Goal: Task Accomplishment & Management: Manage account settings

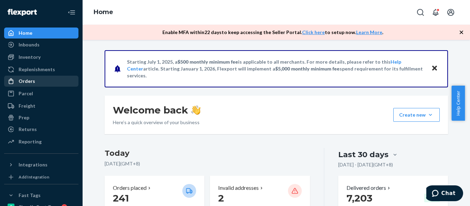
click at [30, 81] on div "Orders" at bounding box center [27, 81] width 17 height 7
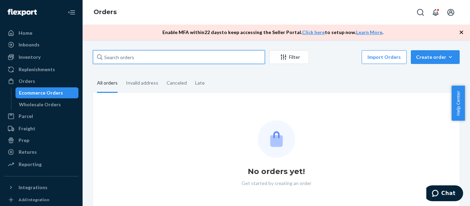
click at [151, 60] on input "text" at bounding box center [179, 57] width 172 height 14
paste input "#707000"
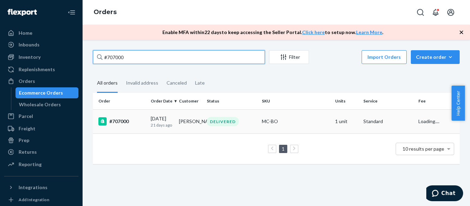
type input "#707000"
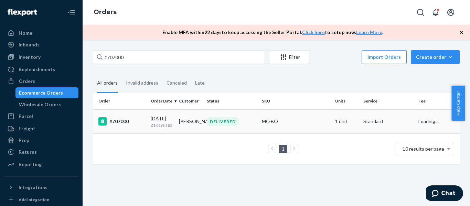
click at [114, 125] on div "#707000" at bounding box center [121, 121] width 47 height 8
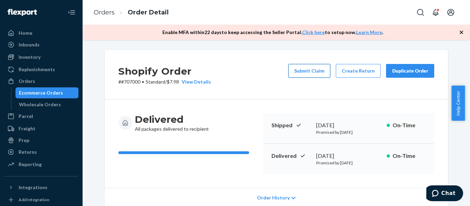
click at [312, 72] on button "Submit Claim" at bounding box center [310, 71] width 42 height 14
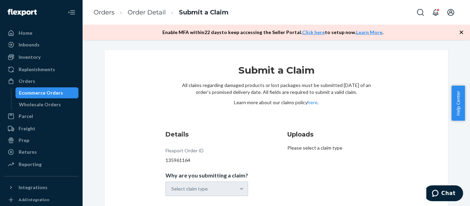
scroll to position [29, 0]
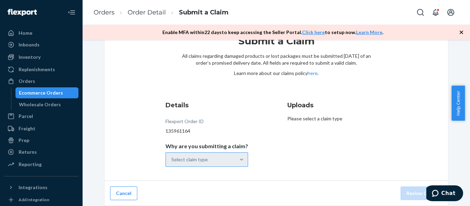
click at [229, 157] on div "Select claim type" at bounding box center [201, 160] width 70 height 14
click at [172, 157] on input "Why are you submitting a claim? Select claim type" at bounding box center [171, 159] width 1 height 7
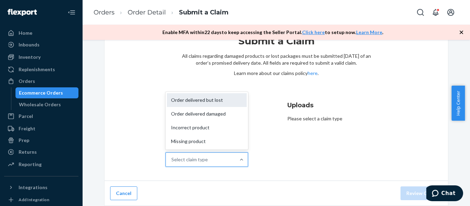
click at [216, 100] on div "Order delivered but lost" at bounding box center [207, 100] width 80 height 14
click at [172, 156] on input "Why are you submitting a claim? option Order delivered but lost focused, 1 of 4…" at bounding box center [171, 159] width 1 height 7
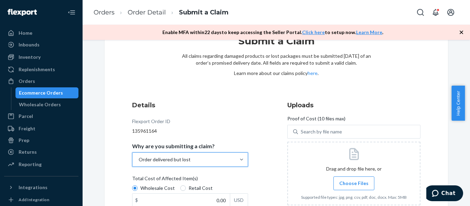
scroll to position [133, 0]
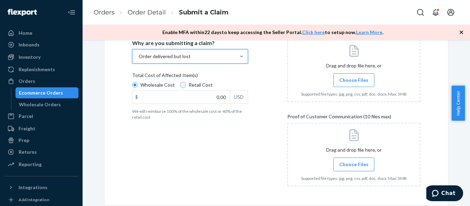
click at [180, 85] on input "Retail Cost" at bounding box center [183, 85] width 6 height 6
radio input "true"
radio input "false"
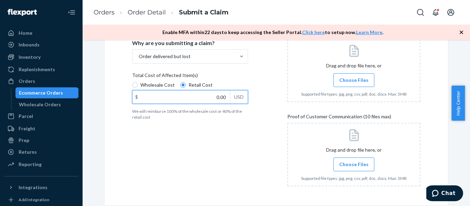
drag, startPoint x: 208, startPoint y: 100, endPoint x: 234, endPoint y: 100, distance: 26.2
click at [234, 100] on div "$ 0.00 USD" at bounding box center [190, 97] width 116 height 14
type input "54.00"
click at [238, 167] on div "Details Flexport Order ID 135961164 Why are you submitting a claim? Order deliv…" at bounding box center [198, 94] width 133 height 203
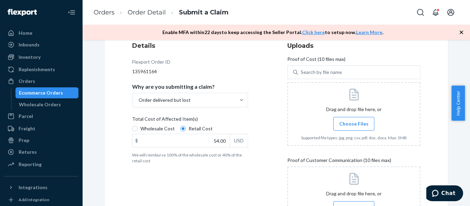
scroll to position [158, 0]
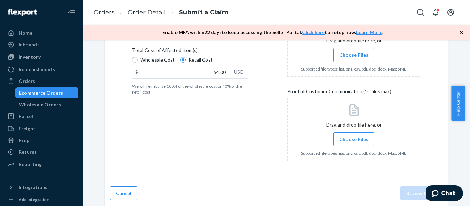
click at [349, 142] on span "Choose Files" at bounding box center [354, 139] width 29 height 7
click at [354, 142] on input "Choose Files" at bounding box center [354, 140] width 0 height 8
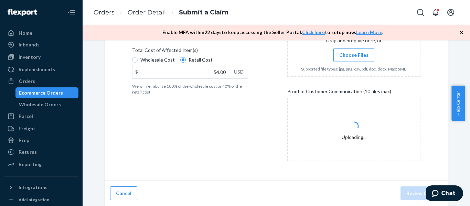
scroll to position [89, 0]
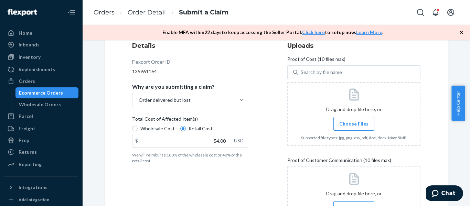
click at [355, 128] on label "Choose Files" at bounding box center [354, 124] width 41 height 14
click at [354, 128] on input "Choose Files" at bounding box center [354, 124] width 0 height 8
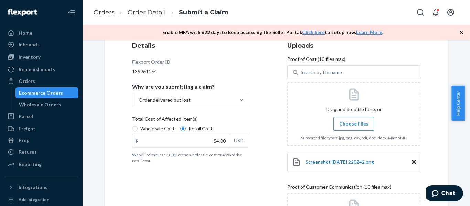
scroll to position [216, 0]
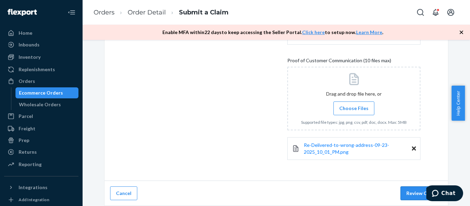
click at [410, 192] on button "Review Claim" at bounding box center [422, 194] width 42 height 14
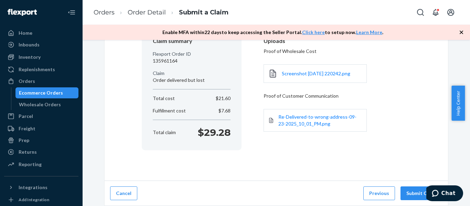
scroll to position [72, 0]
click at [409, 195] on button "Submit Claim" at bounding box center [422, 194] width 42 height 14
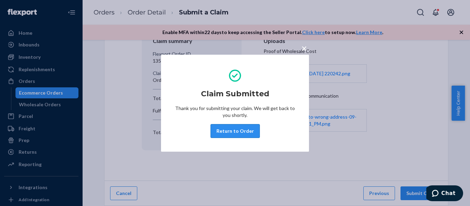
click at [240, 132] on button "Return to Order" at bounding box center [235, 131] width 49 height 14
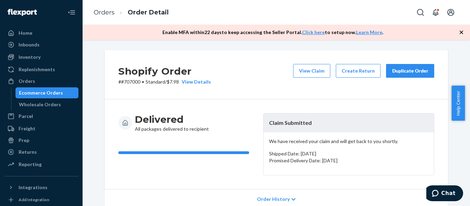
scroll to position [103, 0]
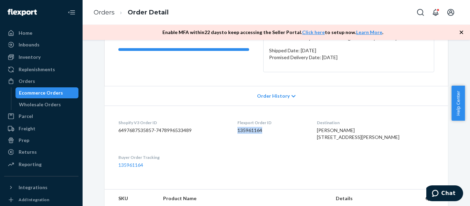
drag, startPoint x: 245, startPoint y: 129, endPoint x: 286, endPoint y: 133, distance: 41.5
click at [286, 133] on dd "135961164" at bounding box center [272, 130] width 69 height 7
copy dd "135961164"
drag, startPoint x: 25, startPoint y: 81, endPoint x: 59, endPoint y: 81, distance: 33.4
click at [25, 81] on div "Orders" at bounding box center [27, 81] width 17 height 7
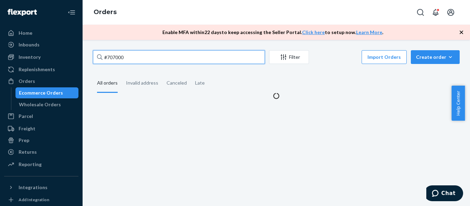
drag, startPoint x: 153, startPoint y: 60, endPoint x: 83, endPoint y: 58, distance: 70.6
click at [83, 58] on div "#707000 Filter Import Orders Create order Ecommerce order Removal order All ord…" at bounding box center [277, 123] width 388 height 166
paste input "813"
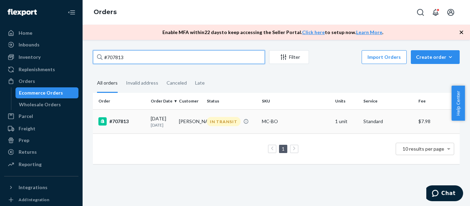
type input "#707813"
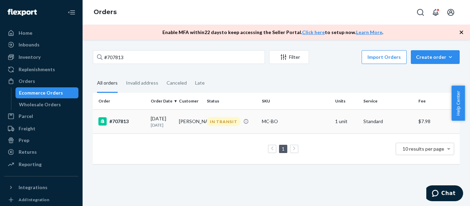
click at [126, 120] on div "#707813" at bounding box center [121, 121] width 47 height 8
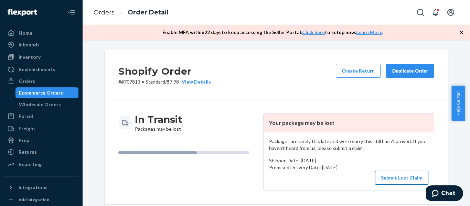
click at [398, 181] on button "Submit Lost Claim" at bounding box center [401, 178] width 53 height 14
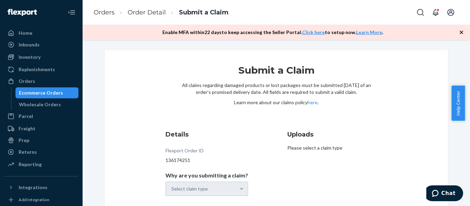
scroll to position [29, 0]
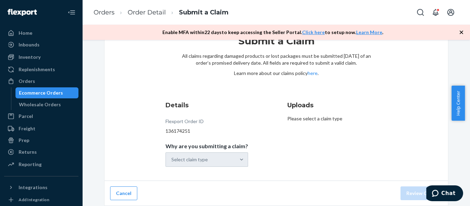
click at [241, 163] on div "Select claim type" at bounding box center [207, 160] width 83 height 14
click at [216, 160] on div "Select claim type" at bounding box center [207, 160] width 83 height 14
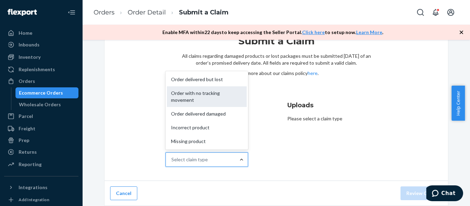
click at [199, 99] on div "Order with no tracking movement" at bounding box center [207, 96] width 80 height 21
click at [172, 156] on input "Why are you submitting a claim? option Order with no tracking movement focused,…" at bounding box center [171, 159] width 1 height 7
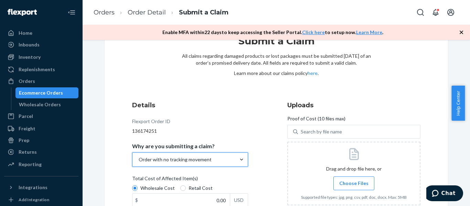
scroll to position [86, 0]
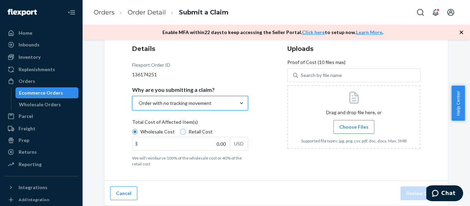
click at [182, 132] on input "Retail Cost" at bounding box center [183, 132] width 6 height 6
radio input "true"
radio input "false"
drag, startPoint x: 210, startPoint y: 143, endPoint x: 241, endPoint y: 146, distance: 30.8
click at [241, 146] on div "$ 0.00 USD" at bounding box center [190, 144] width 116 height 14
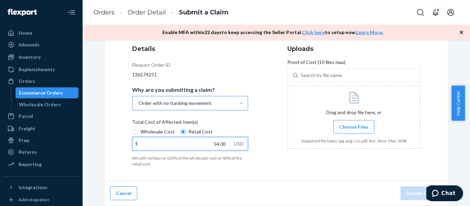
type input "54.00"
click at [346, 127] on span "Choose Files" at bounding box center [354, 127] width 29 height 7
click at [354, 127] on input "Choose Files" at bounding box center [354, 127] width 0 height 8
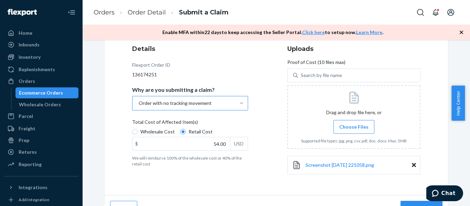
scroll to position [100, 0]
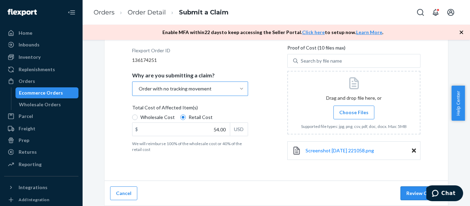
click at [412, 194] on button "Review Claim" at bounding box center [422, 194] width 42 height 14
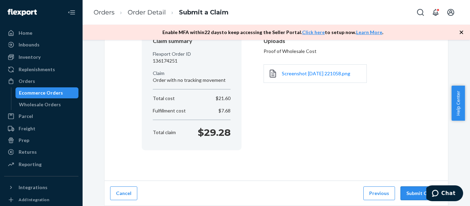
click at [410, 194] on button "Submit Claim" at bounding box center [422, 194] width 42 height 14
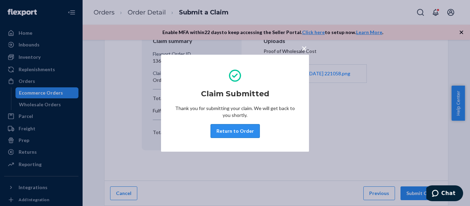
click at [242, 131] on button "Return to Order" at bounding box center [235, 131] width 49 height 14
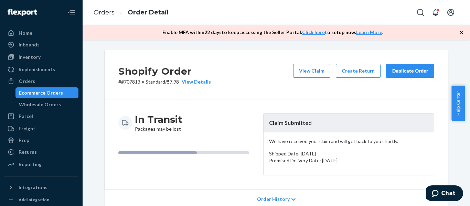
scroll to position [69, 0]
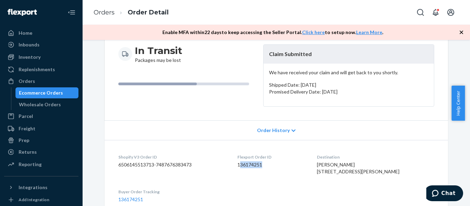
drag, startPoint x: 248, startPoint y: 167, endPoint x: 285, endPoint y: 167, distance: 36.8
click at [285, 167] on dd "136174251" at bounding box center [272, 164] width 69 height 7
click at [260, 170] on div "Flexport Order ID 136174251" at bounding box center [272, 166] width 69 height 24
drag, startPoint x: 245, startPoint y: 164, endPoint x: 281, endPoint y: 165, distance: 36.2
click at [281, 165] on dl "Shopify V3 Order ID 6506145513713-7487676383473 Flexport Order ID 136174251 Des…" at bounding box center [277, 178] width 344 height 77
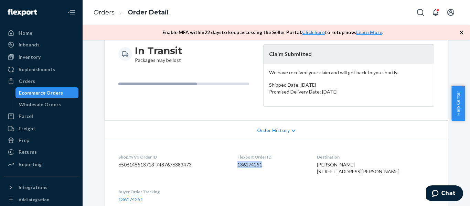
copy dd "136174251"
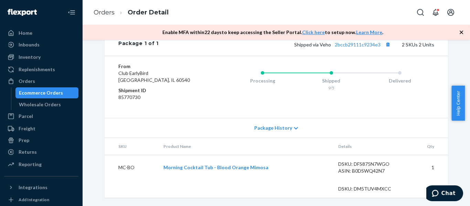
scroll to position [186, 0]
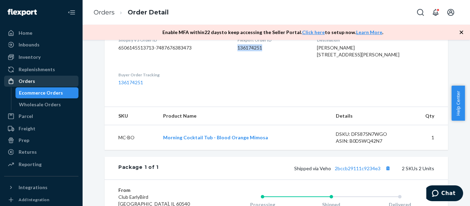
click at [27, 82] on div "Orders" at bounding box center [27, 81] width 17 height 7
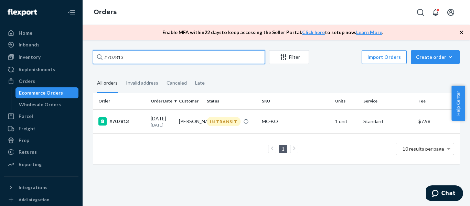
drag, startPoint x: 131, startPoint y: 62, endPoint x: 92, endPoint y: 56, distance: 39.3
click at [92, 56] on div "#707813 Filter Import Orders Create order Ecommerce order Removal order All ord…" at bounding box center [276, 110] width 377 height 121
paste input "9330"
type input "#709330"
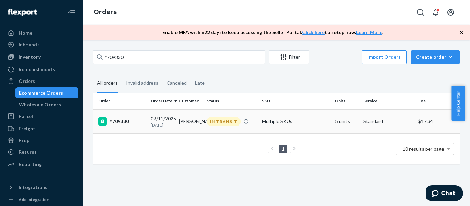
click at [121, 123] on div "#709330" at bounding box center [121, 121] width 47 height 8
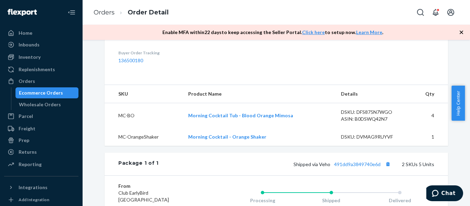
scroll to position [275, 0]
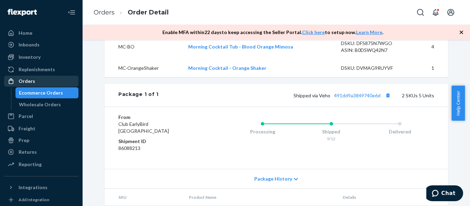
click at [25, 80] on div "Orders" at bounding box center [27, 81] width 17 height 7
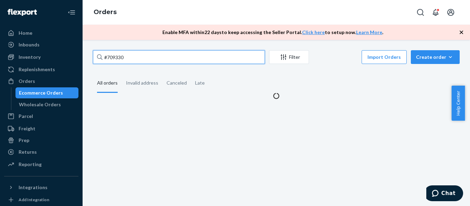
drag, startPoint x: 133, startPoint y: 57, endPoint x: 98, endPoint y: 57, distance: 35.1
click at [98, 57] on div "#709330" at bounding box center [179, 57] width 172 height 14
paste input "1287"
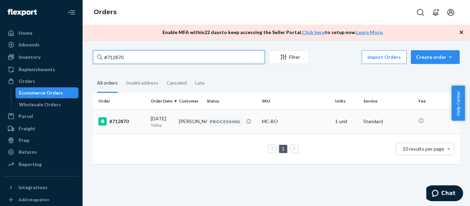
type input "#712870"
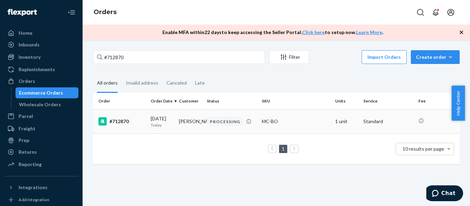
click at [121, 124] on div "#712870" at bounding box center [121, 121] width 47 height 8
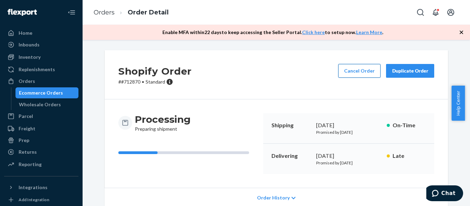
click at [354, 72] on button "Cancel Order" at bounding box center [359, 71] width 42 height 14
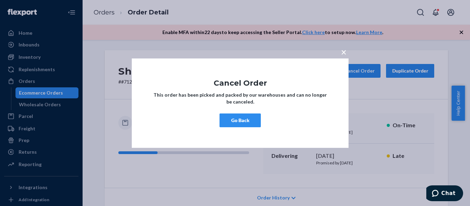
click at [243, 122] on button "Go Back" at bounding box center [240, 121] width 41 height 14
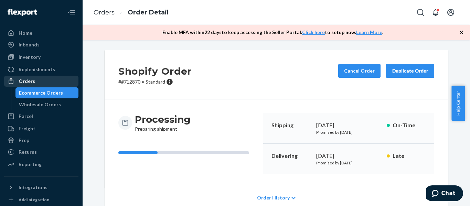
click at [25, 83] on div "Orders" at bounding box center [27, 81] width 17 height 7
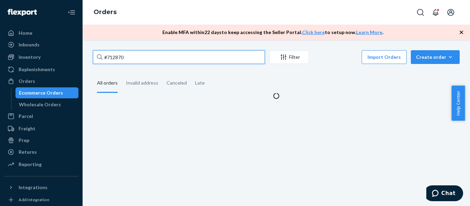
drag, startPoint x: 130, startPoint y: 60, endPoint x: 91, endPoint y: 60, distance: 38.9
click at [91, 60] on div "#712870 Filter Import Orders Create order Ecommerce order Removal order All ord…" at bounding box center [276, 74] width 377 height 49
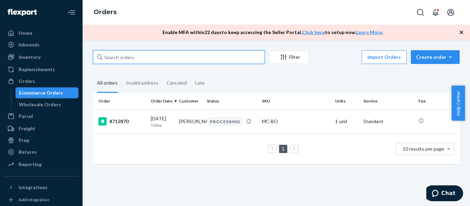
paste input "#711303"
type input "#711303"
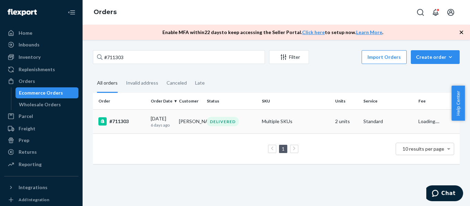
click at [121, 120] on div "#711303" at bounding box center [121, 121] width 47 height 8
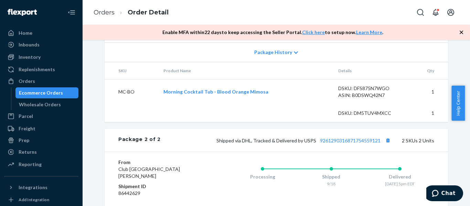
scroll to position [299, 0]
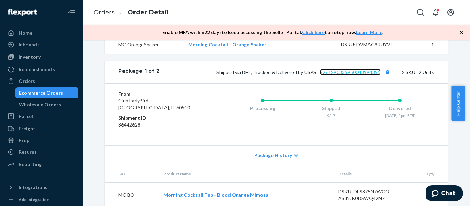
click at [355, 75] on link "9261290335950043994395" at bounding box center [350, 72] width 61 height 6
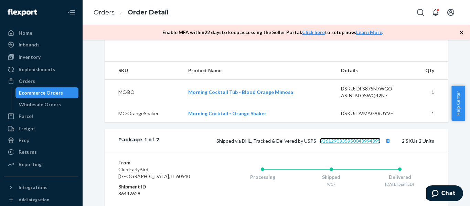
scroll to position [127, 0]
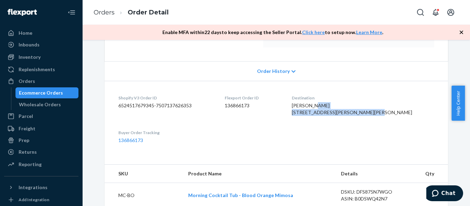
drag, startPoint x: 333, startPoint y: 113, endPoint x: 375, endPoint y: 122, distance: 42.9
click at [375, 122] on dl "Shopify V3 Order ID 6524517679345-7507137626353 Flexport Order ID 136866173 Des…" at bounding box center [277, 119] width 344 height 77
